Goal: Register for event/course

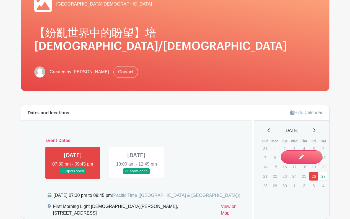
scroll to position [111, 0]
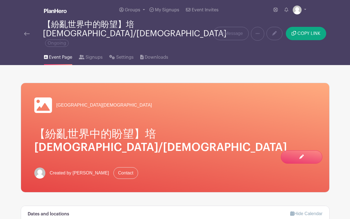
scroll to position [83, 0]
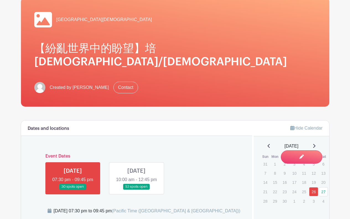
scroll to position [28, 0]
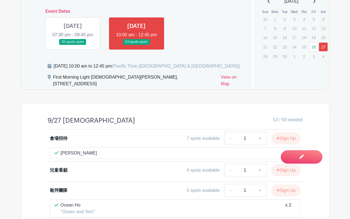
scroll to position [222, 0]
